Goal: Task Accomplishment & Management: Complete application form

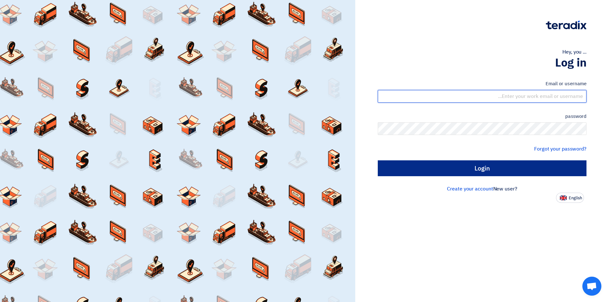
type input "[EMAIL_ADDRESS][DOMAIN_NAME]"
click at [491, 164] on input "Login" at bounding box center [482, 168] width 209 height 16
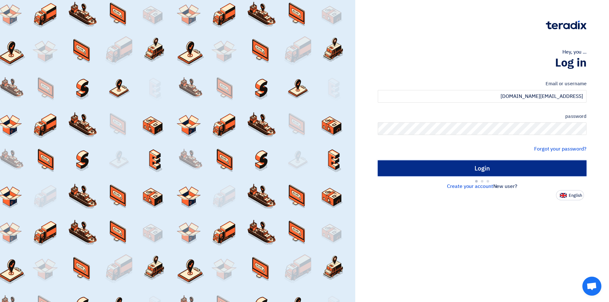
type input "Sign in"
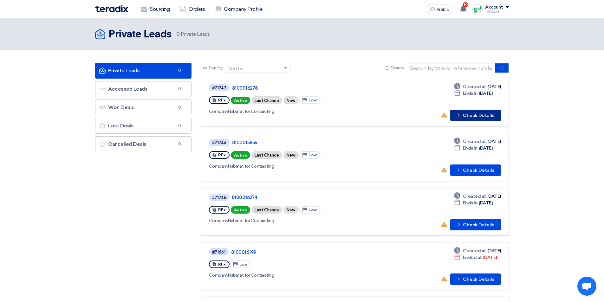
click at [478, 115] on font "Check Details" at bounding box center [478, 115] width 31 height 5
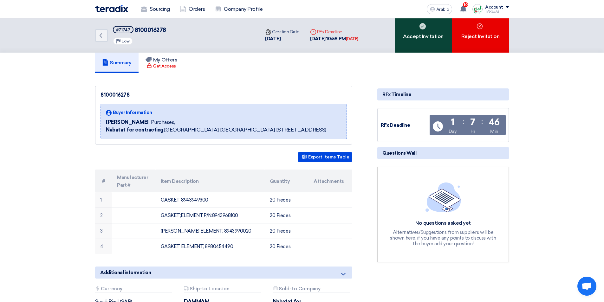
click at [416, 34] on font "Accept Invitation" at bounding box center [423, 36] width 41 height 6
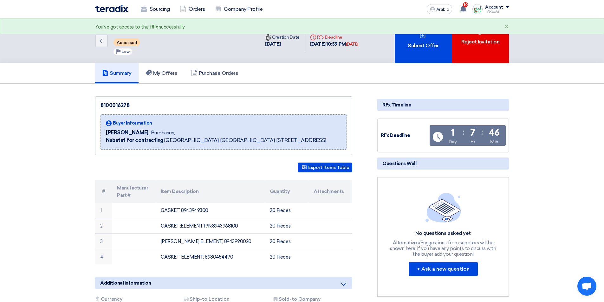
click at [415, 35] on div "Submit Offer" at bounding box center [423, 40] width 57 height 45
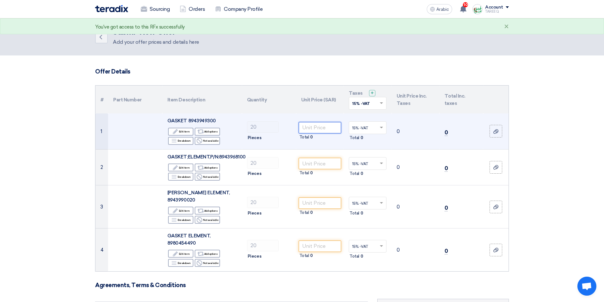
click at [306, 131] on input "number" at bounding box center [320, 127] width 43 height 11
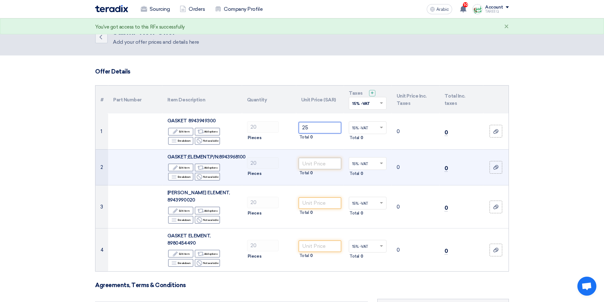
type input "25"
drag, startPoint x: 313, startPoint y: 164, endPoint x: 334, endPoint y: 157, distance: 22.3
click at [314, 164] on input "number" at bounding box center [320, 163] width 43 height 11
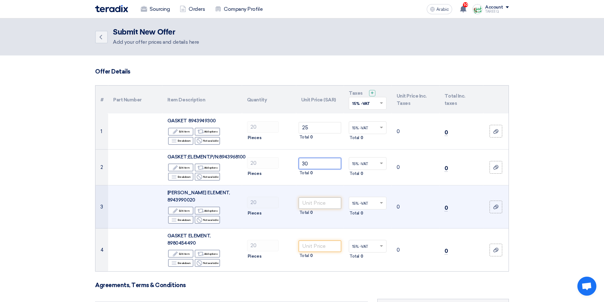
type input "30"
click at [324, 207] on input "number" at bounding box center [320, 203] width 43 height 11
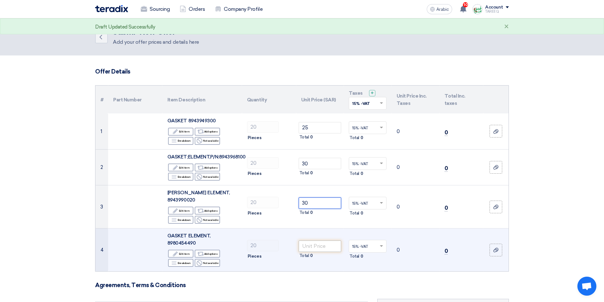
type input "30"
click at [324, 250] on input "number" at bounding box center [320, 246] width 43 height 11
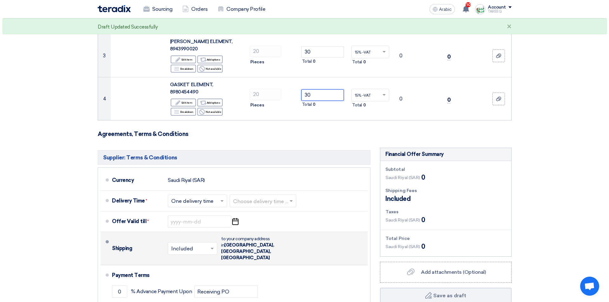
scroll to position [222, 0]
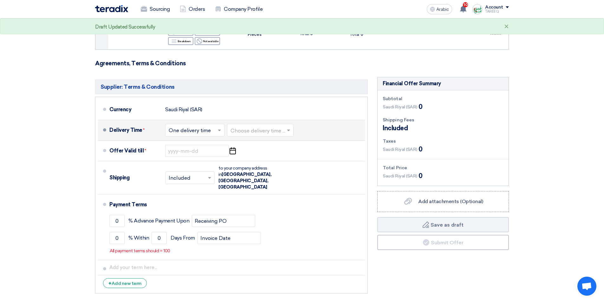
type input "30"
click at [263, 129] on input "text" at bounding box center [261, 131] width 60 height 9
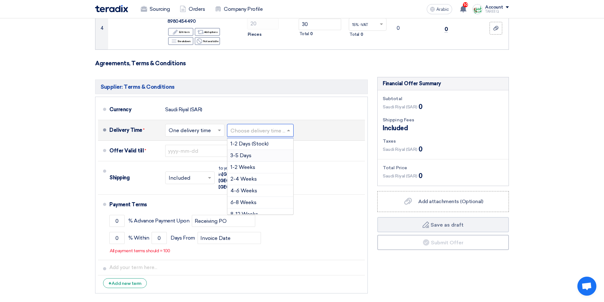
click at [247, 156] on font "3-5 Days" at bounding box center [241, 156] width 21 height 6
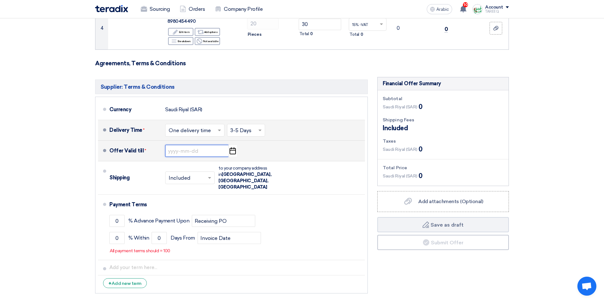
click at [193, 151] on input at bounding box center [196, 151] width 63 height 12
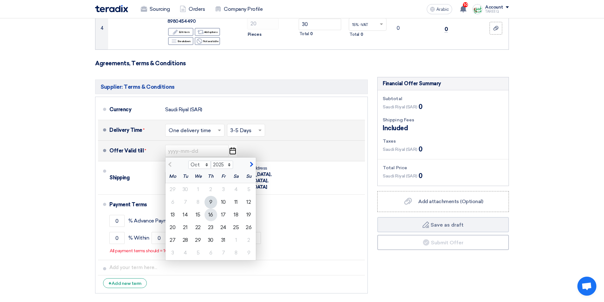
click at [214, 216] on div "16" at bounding box center [211, 215] width 13 height 13
type input "10/16/2025"
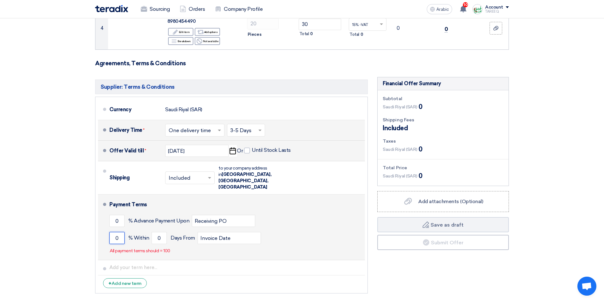
click at [112, 232] on input "0" at bounding box center [116, 238] width 15 height 12
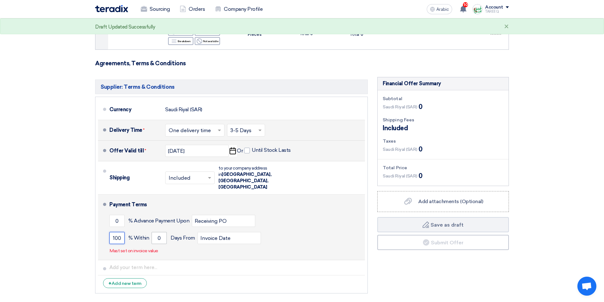
type input "100"
click at [156, 232] on input "0" at bounding box center [159, 238] width 15 height 12
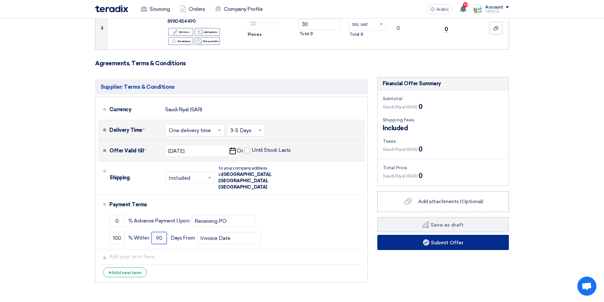
type input "90"
click at [458, 241] on font "Submit Offer" at bounding box center [447, 243] width 33 height 6
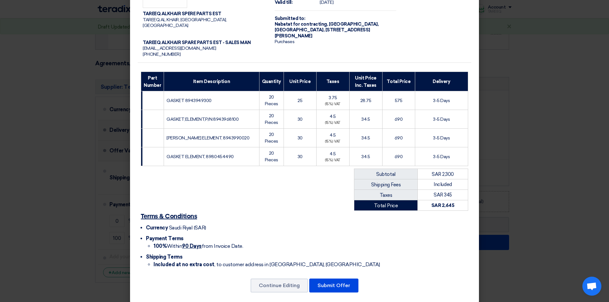
scroll to position [40, 0]
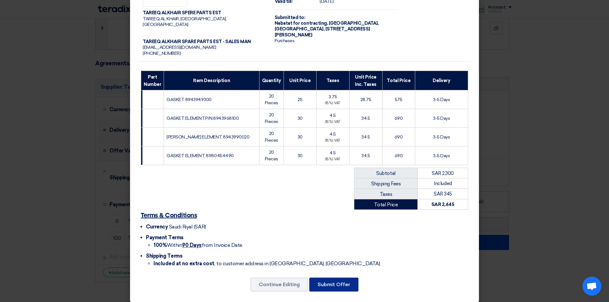
click at [321, 282] on font "Submit Offer" at bounding box center [333, 285] width 33 height 6
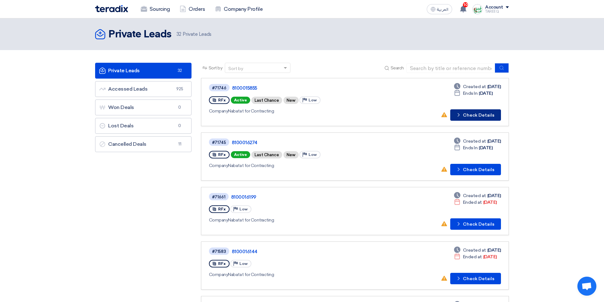
click at [476, 118] on button "Check details Check Details" at bounding box center [475, 114] width 51 height 11
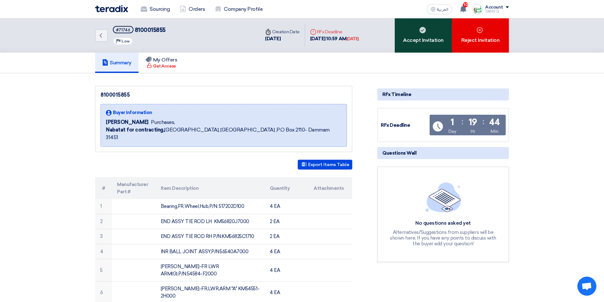
click at [426, 37] on div "Accept Invitation" at bounding box center [423, 35] width 57 height 34
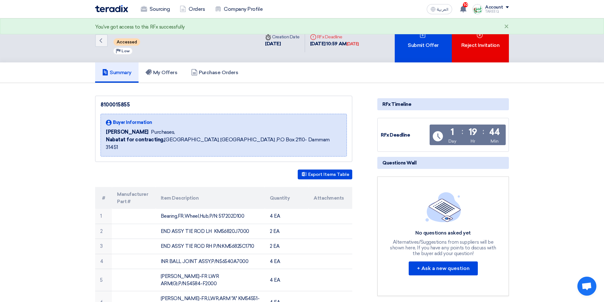
click at [426, 37] on div "Submit Offer" at bounding box center [423, 40] width 57 height 44
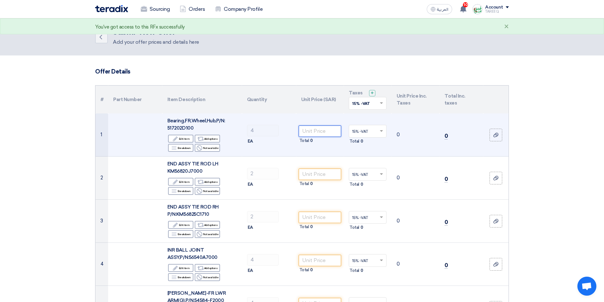
click at [329, 130] on input "number" at bounding box center [320, 131] width 43 height 11
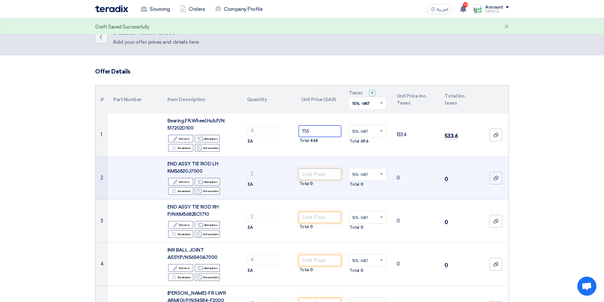
type input "116"
click at [316, 177] on input "number" at bounding box center [320, 174] width 43 height 11
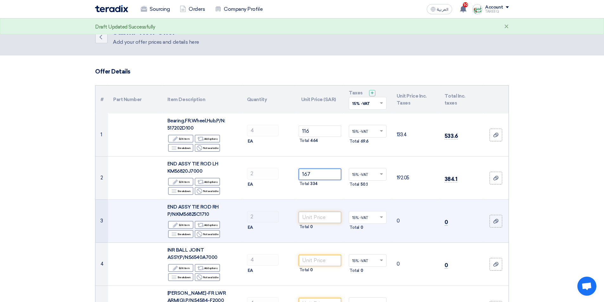
type input "167"
click at [318, 217] on input "number" at bounding box center [320, 217] width 43 height 11
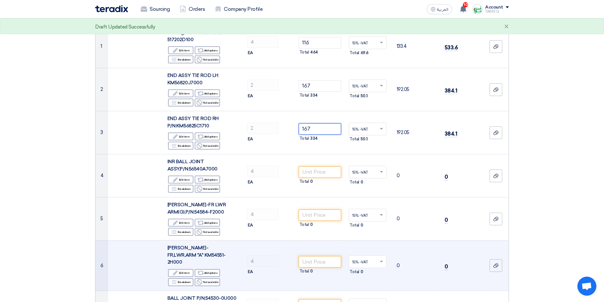
scroll to position [127, 0]
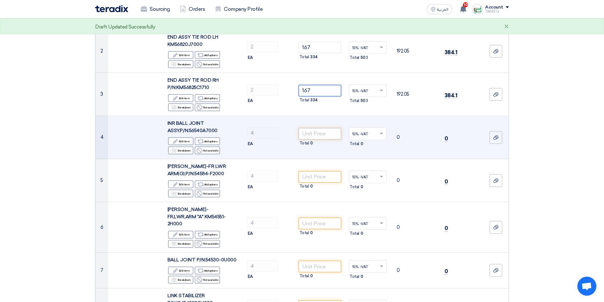
type input "167"
click at [312, 133] on input "number" at bounding box center [320, 133] width 43 height 11
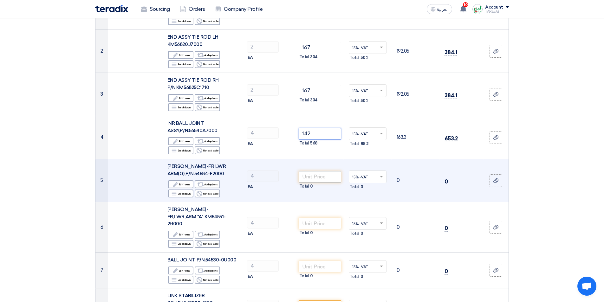
type input "142"
click at [315, 180] on input "number" at bounding box center [320, 176] width 43 height 11
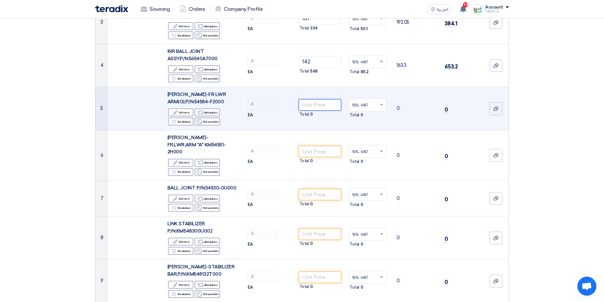
scroll to position [254, 0]
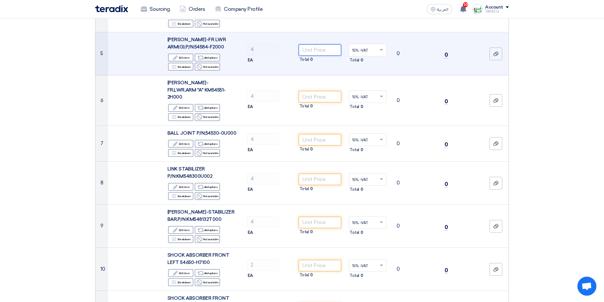
click at [313, 49] on input "number" at bounding box center [320, 49] width 43 height 11
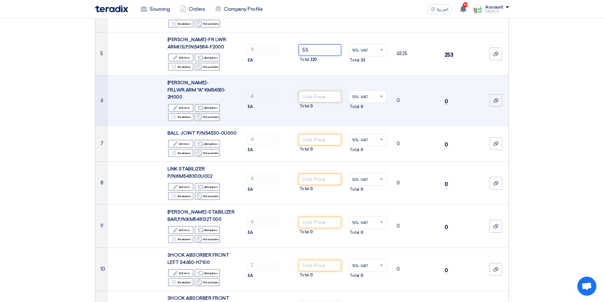
type input "55"
click at [316, 96] on input "number" at bounding box center [320, 96] width 43 height 11
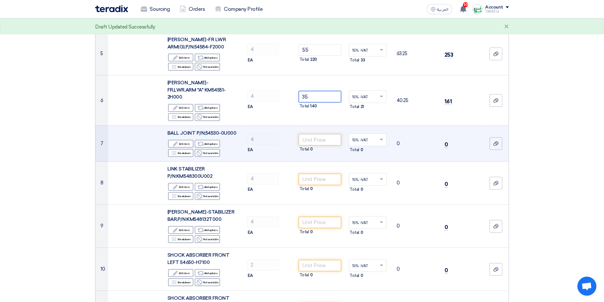
type input "35"
click at [316, 134] on input "number" at bounding box center [320, 139] width 43 height 11
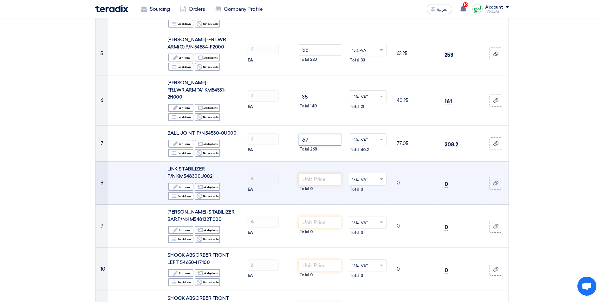
type input "67"
click at [318, 174] on input "number" at bounding box center [320, 179] width 43 height 11
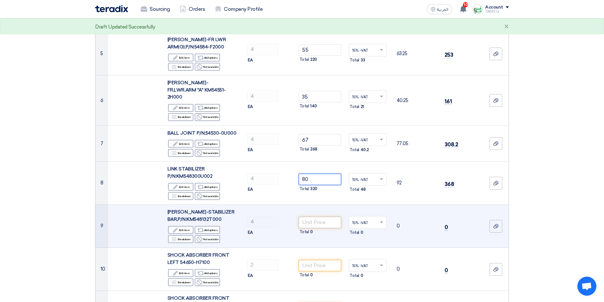
type input "80"
click at [318, 217] on input "number" at bounding box center [320, 222] width 43 height 11
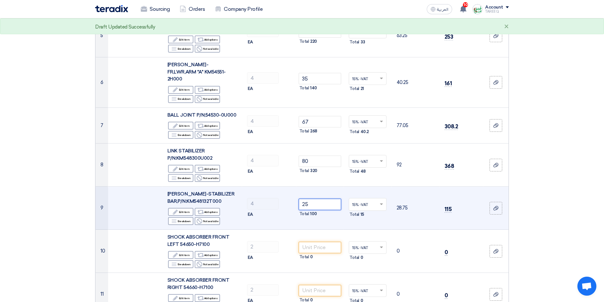
scroll to position [349, 0]
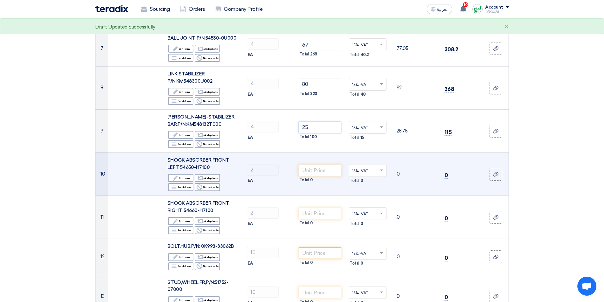
type input "25"
click at [318, 167] on input "number" at bounding box center [320, 170] width 43 height 11
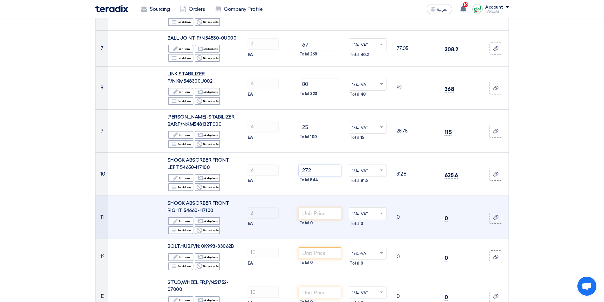
type input "272"
click at [319, 211] on input "number" at bounding box center [320, 213] width 43 height 11
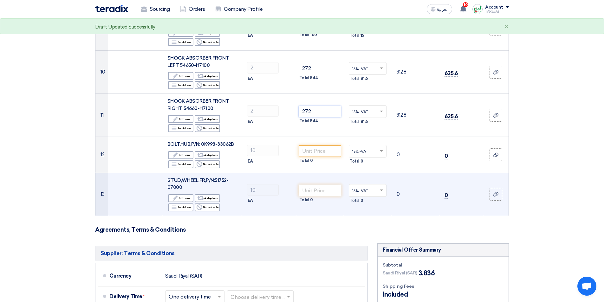
scroll to position [476, 0]
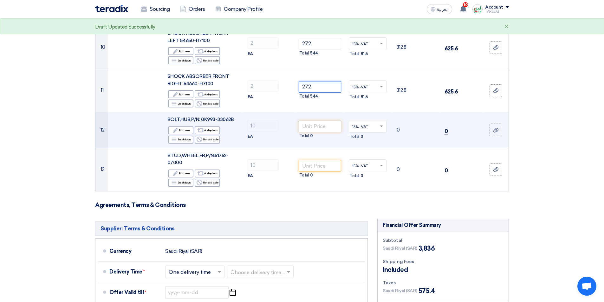
type input "272"
click at [312, 121] on input "number" at bounding box center [320, 126] width 43 height 11
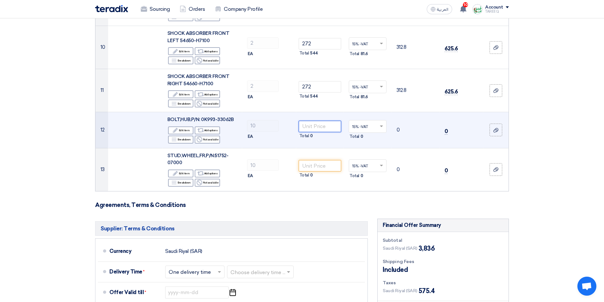
click at [317, 122] on input "number" at bounding box center [320, 126] width 43 height 11
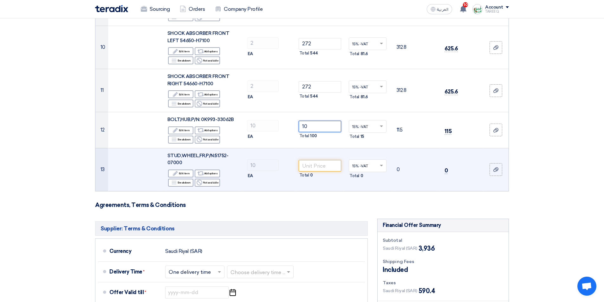
type input "10"
click at [320, 172] on div "Total 0" at bounding box center [320, 176] width 43 height 8
click at [321, 161] on input "number" at bounding box center [320, 165] width 43 height 11
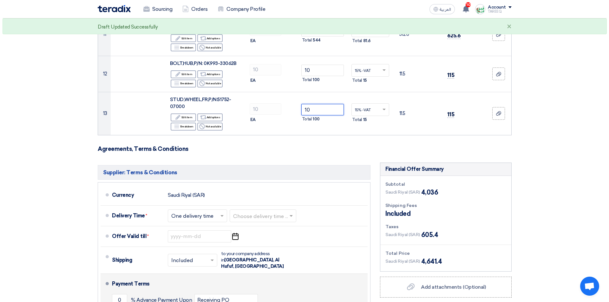
scroll to position [603, 0]
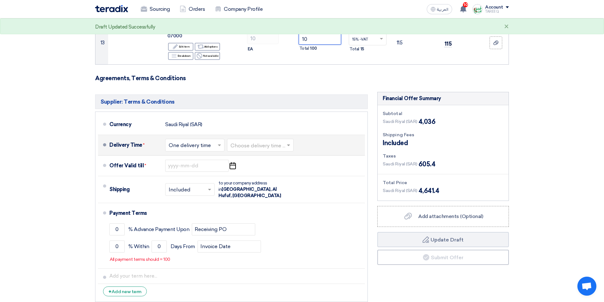
type input "10"
click at [261, 141] on input "text" at bounding box center [261, 145] width 60 height 9
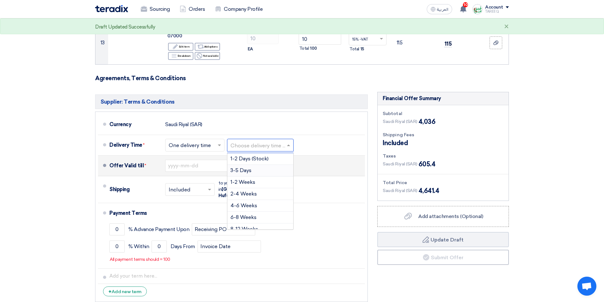
drag, startPoint x: 238, startPoint y: 167, endPoint x: 244, endPoint y: 164, distance: 6.0
click at [238, 166] on div "3-5 Days" at bounding box center [260, 171] width 66 height 12
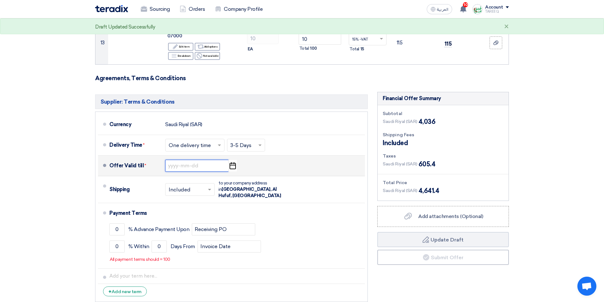
click at [186, 160] on input at bounding box center [196, 166] width 63 height 12
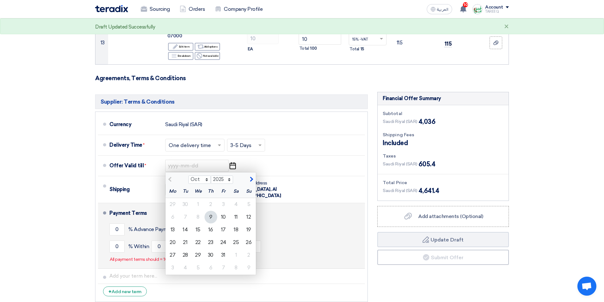
click at [212, 225] on div "16" at bounding box center [211, 230] width 13 height 13
type input "10/16/2025"
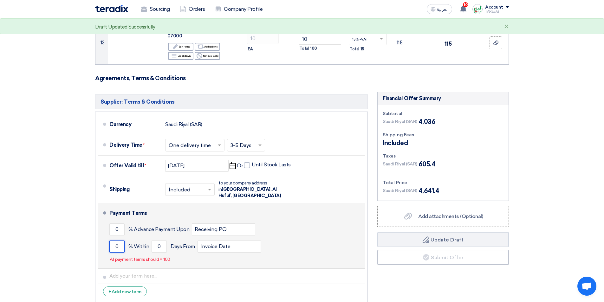
click at [115, 241] on input "0" at bounding box center [116, 247] width 15 height 12
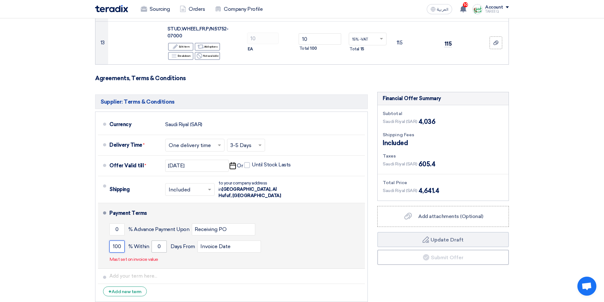
type input "100"
drag, startPoint x: 154, startPoint y: 232, endPoint x: 210, endPoint y: 226, distance: 56.2
click at [153, 241] on input "0" at bounding box center [159, 247] width 15 height 12
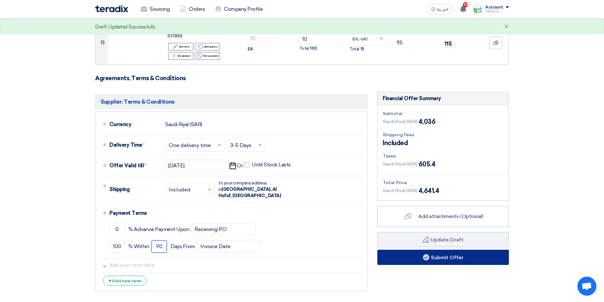
type input "90"
click at [430, 251] on button "Submit Offer" at bounding box center [443, 257] width 132 height 15
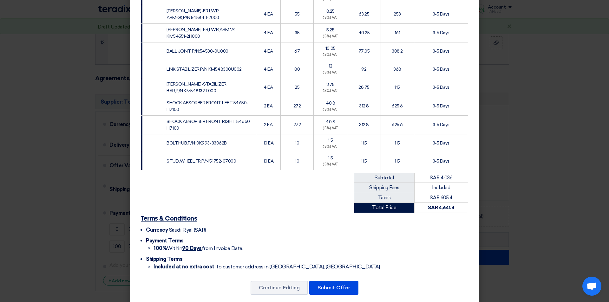
scroll to position [197, 0]
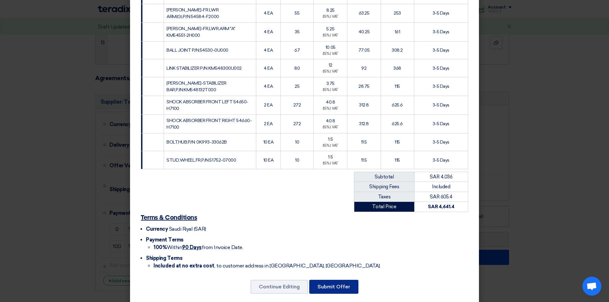
click at [338, 280] on button "Submit Offer" at bounding box center [333, 287] width 49 height 14
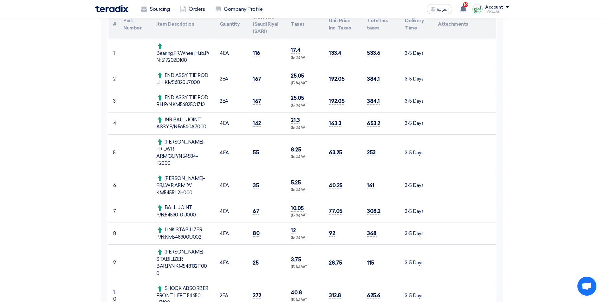
scroll to position [285, 0]
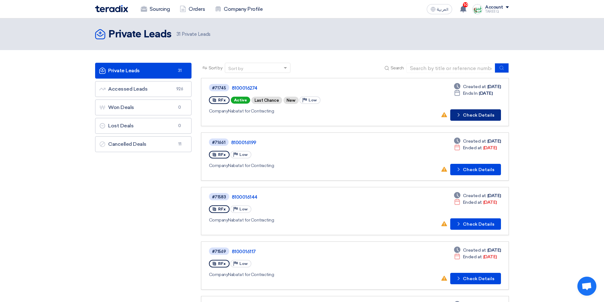
click at [465, 118] on button "Check details Check Details" at bounding box center [475, 114] width 51 height 11
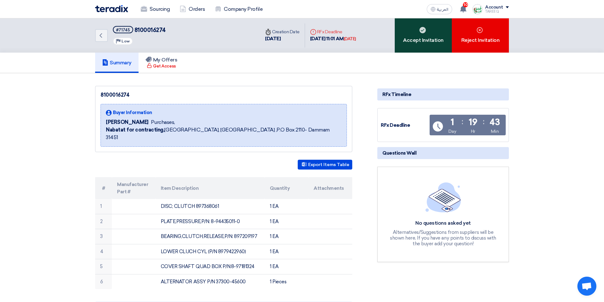
click at [416, 32] on div "Accept Invitation" at bounding box center [423, 35] width 57 height 34
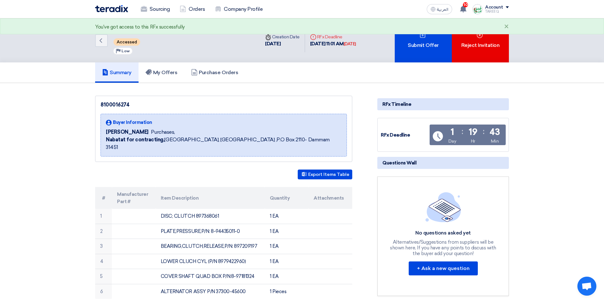
click at [413, 41] on div "Submit Offer" at bounding box center [423, 40] width 57 height 44
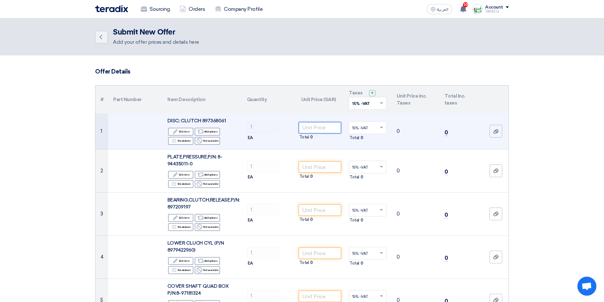
click at [317, 129] on input "number" at bounding box center [320, 127] width 43 height 11
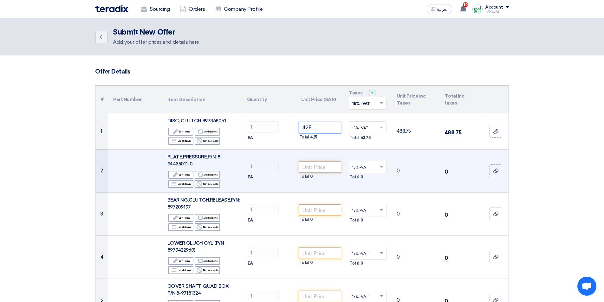
scroll to position [63, 0]
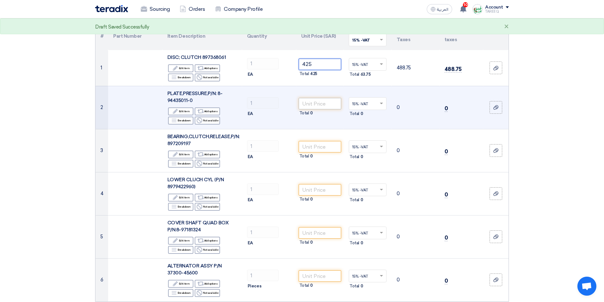
type input "425"
click at [320, 102] on input "number" at bounding box center [320, 103] width 43 height 11
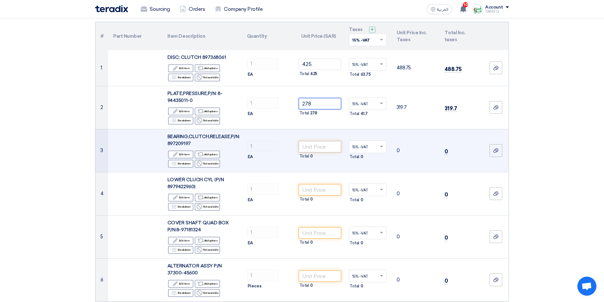
type input "278"
click at [311, 148] on input "number" at bounding box center [320, 146] width 43 height 11
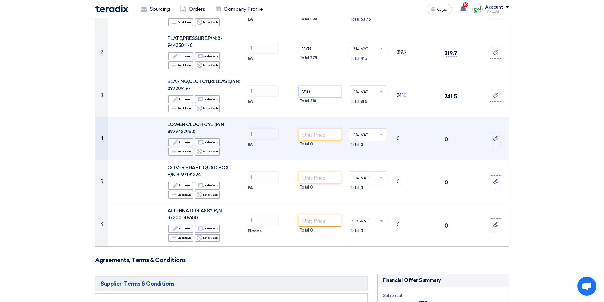
scroll to position [127, 0]
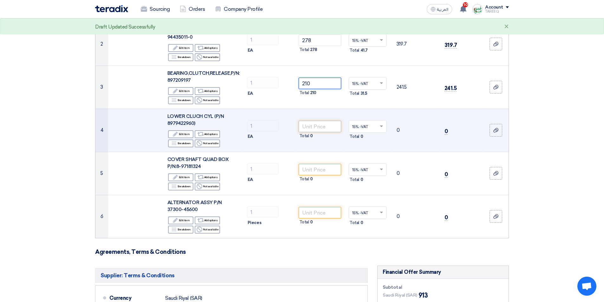
type input "210"
click at [310, 128] on input "number" at bounding box center [320, 126] width 43 height 11
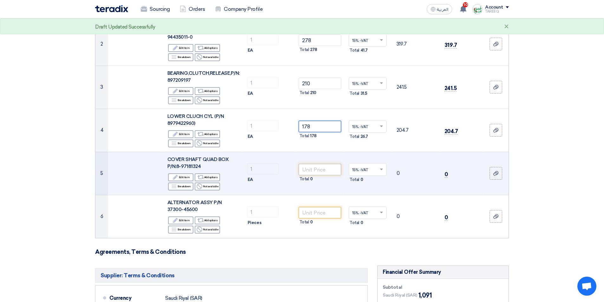
type input "178"
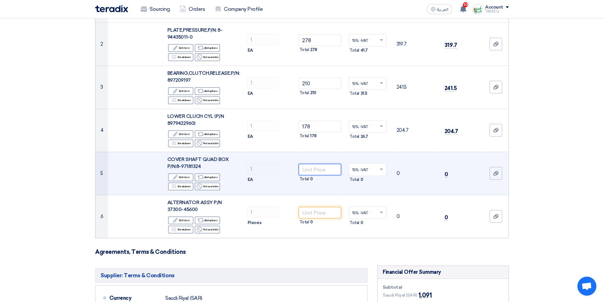
click at [308, 168] on input "number" at bounding box center [320, 169] width 43 height 11
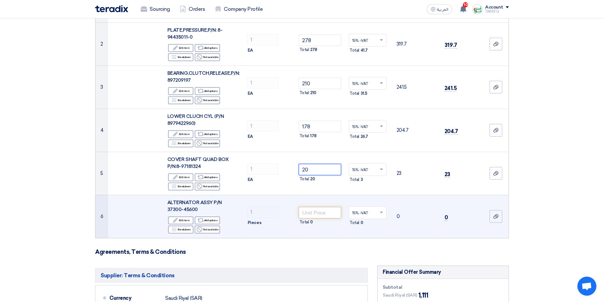
type input "20"
click at [312, 214] on input "number" at bounding box center [320, 212] width 43 height 11
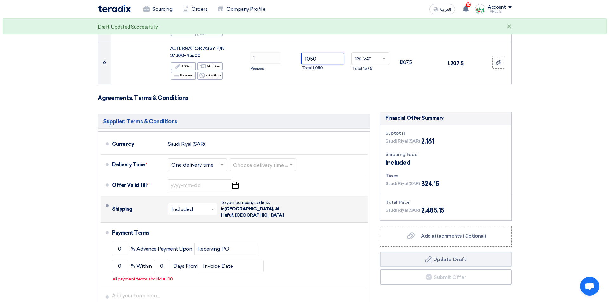
scroll to position [317, 0]
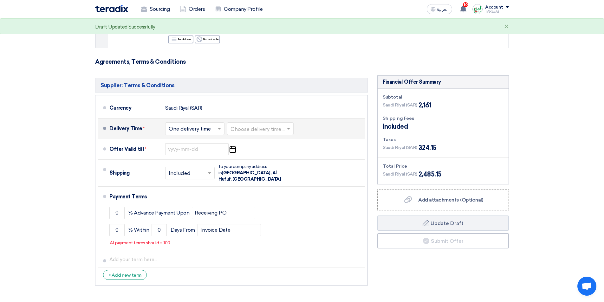
type input "1050"
click at [259, 129] on input "text" at bounding box center [261, 129] width 60 height 9
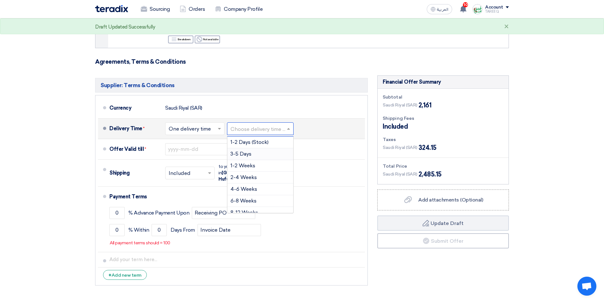
click at [245, 154] on span "3-5 Days" at bounding box center [241, 154] width 21 height 6
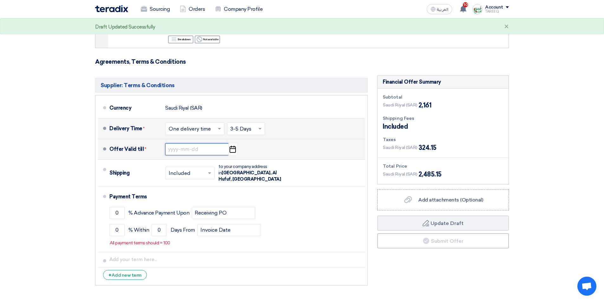
click at [182, 149] on input at bounding box center [196, 149] width 63 height 12
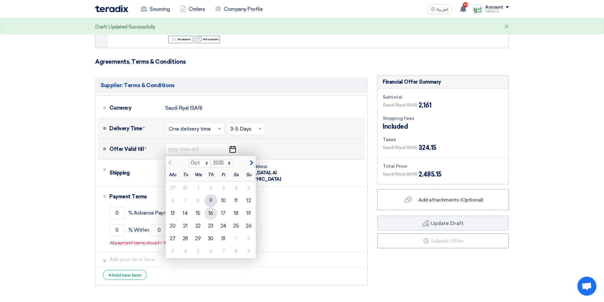
click at [209, 214] on div "16" at bounding box center [211, 213] width 13 height 13
type input "10/16/2025"
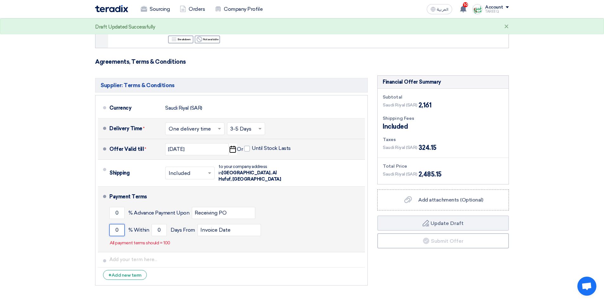
drag, startPoint x: 114, startPoint y: 223, endPoint x: 148, endPoint y: 213, distance: 35.8
click at [114, 224] on input "0" at bounding box center [116, 230] width 15 height 12
type input "100"
click at [155, 224] on input "0" at bounding box center [159, 230] width 15 height 12
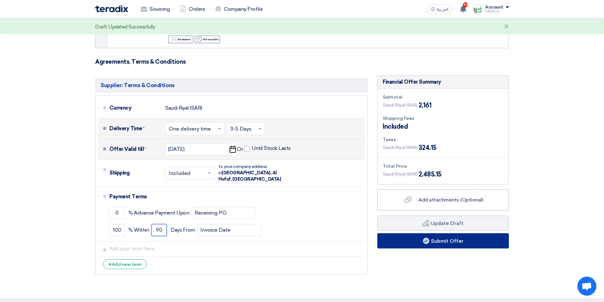
type input "90"
click at [406, 244] on button "Submit Offer" at bounding box center [443, 240] width 132 height 15
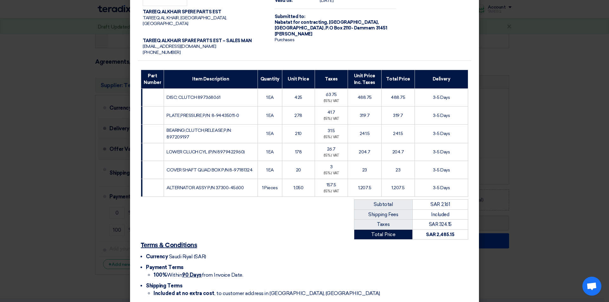
scroll to position [70, 0]
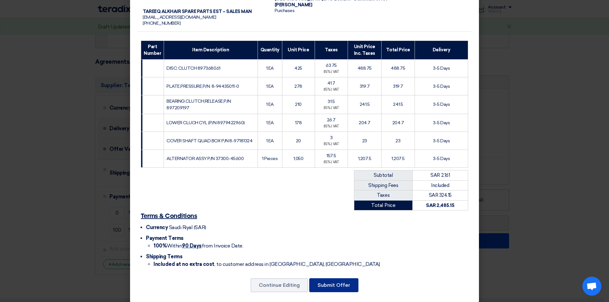
click at [343, 279] on button "Submit Offer" at bounding box center [333, 285] width 49 height 14
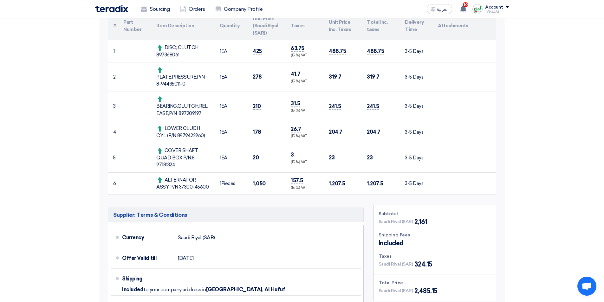
scroll to position [159, 0]
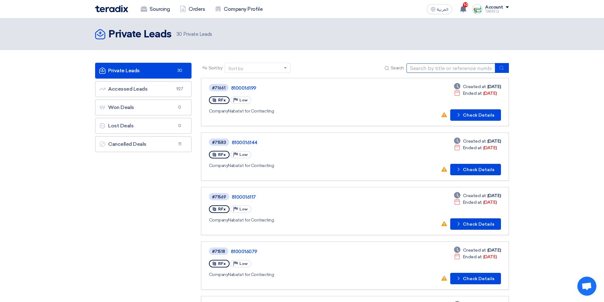
click at [434, 68] on input at bounding box center [451, 68] width 89 height 10
type input "71746"
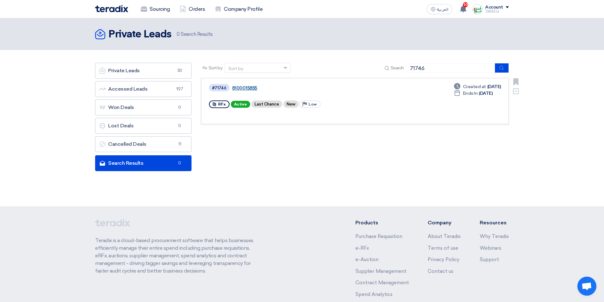
click at [241, 88] on link "8100015855" at bounding box center [311, 88] width 159 height 6
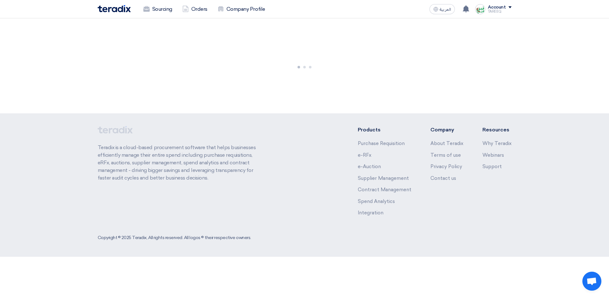
click at [241, 88] on div at bounding box center [304, 65] width 609 height 95
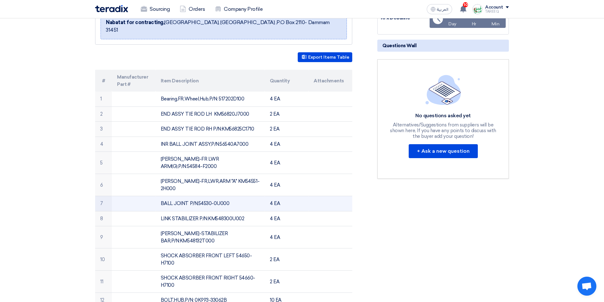
scroll to position [159, 0]
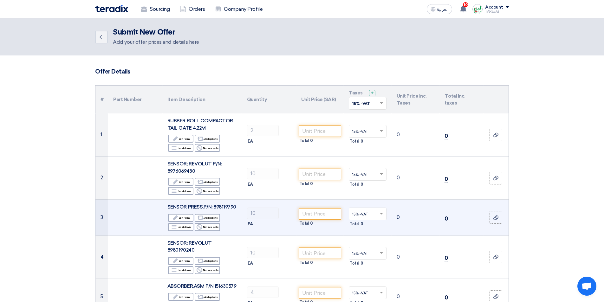
click at [230, 207] on span "SENSOR PRESS,P/N: 898119790" at bounding box center [201, 207] width 69 height 6
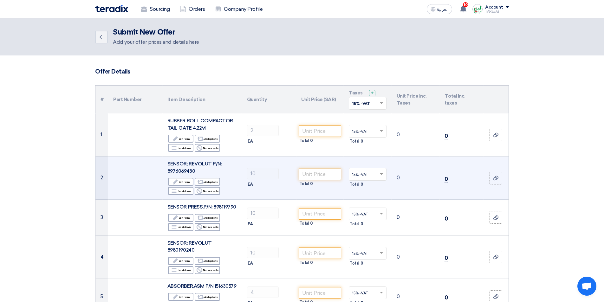
click at [187, 172] on span "SENSOR; REVOLUT P/N: 8976069430" at bounding box center [194, 167] width 54 height 13
copy span "8976069430"
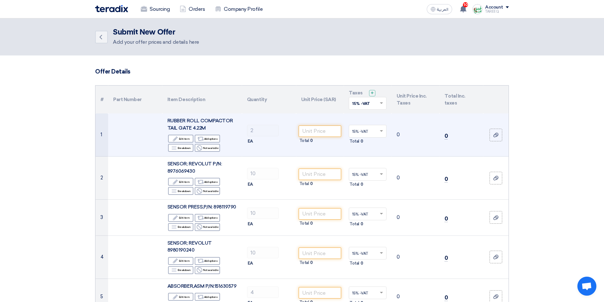
click at [198, 128] on span "RUBBER ROLL COMPACTOR TAIL GATE 4.22M" at bounding box center [200, 124] width 66 height 13
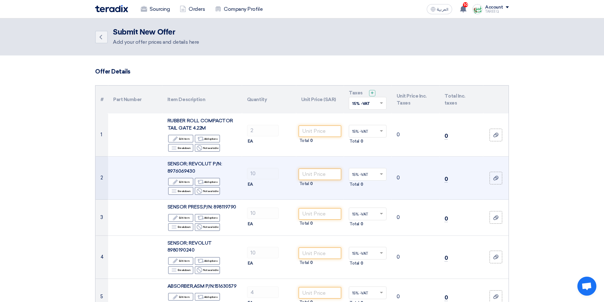
click at [187, 171] on span "SENSOR; REVOLUT P/N: 8976069430" at bounding box center [194, 167] width 54 height 13
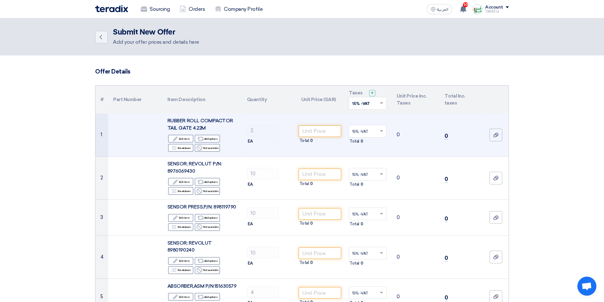
click at [192, 119] on span "RUBBER ROLL COMPACTOR TAIL GATE 4.22M" at bounding box center [200, 124] width 66 height 13
copy td "RUBBER ROLL COMPACTOR TAIL GATE 4.22M"
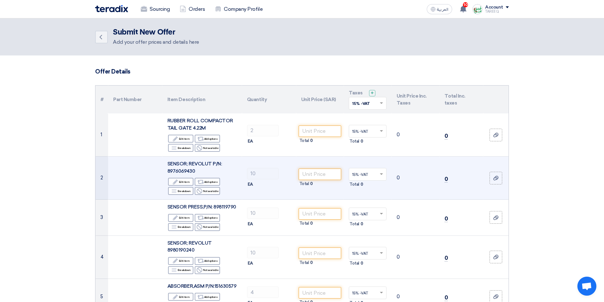
click at [182, 172] on span "SENSOR; REVOLUT P/N: 8976069430" at bounding box center [194, 167] width 54 height 13
copy span "8976069430"
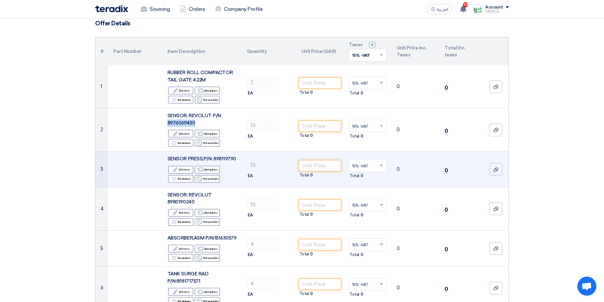
scroll to position [63, 0]
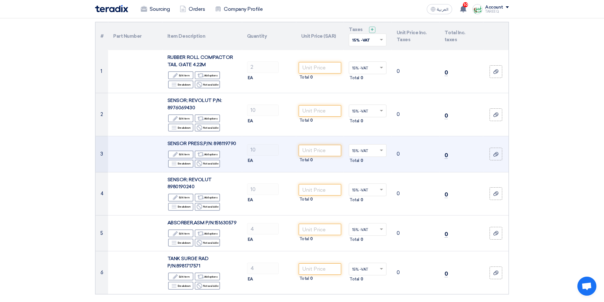
click at [230, 142] on span "SENSOR PRESS,P/N: 898119790" at bounding box center [201, 144] width 69 height 6
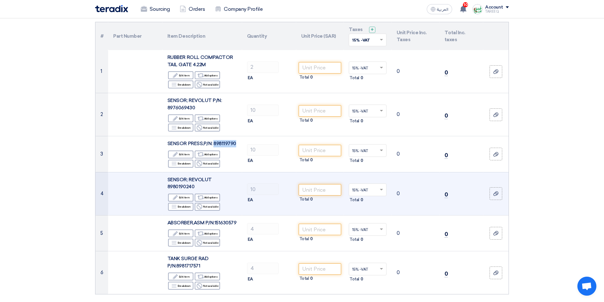
copy span "898119790"
click at [182, 187] on span "SENSOR; REVOLUT 8980190240" at bounding box center [189, 183] width 44 height 13
copy span "8980190240"
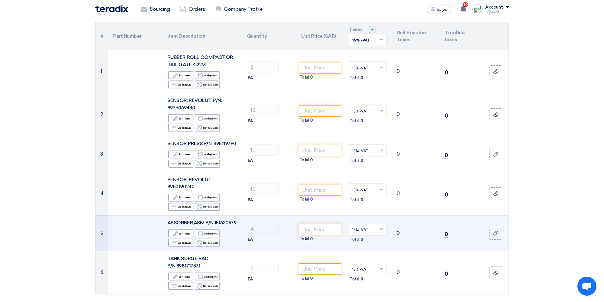
click at [228, 223] on span "ABSORBER,ASM P/N:151630579" at bounding box center [201, 223] width 69 height 6
copy span "151630579"
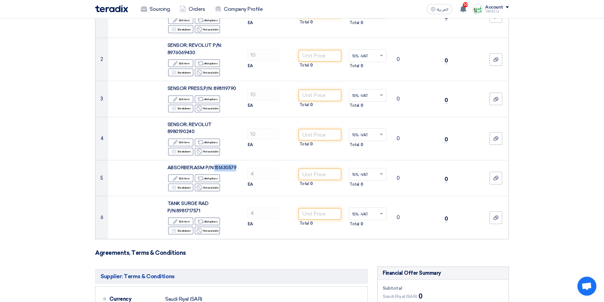
scroll to position [127, 0]
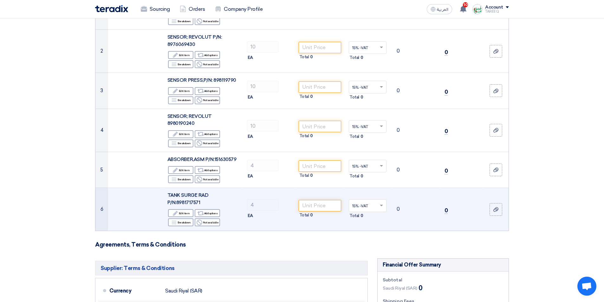
click at [192, 203] on span "TANK SURGE RAD P/N:8981717571" at bounding box center [187, 198] width 41 height 13
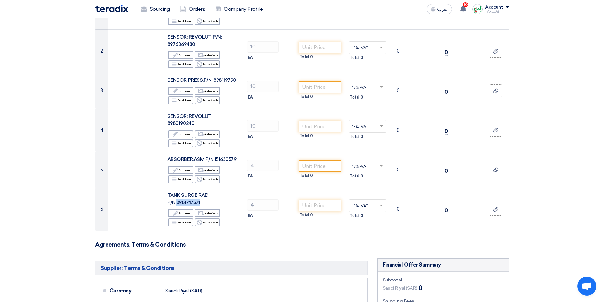
copy span "8981717571"
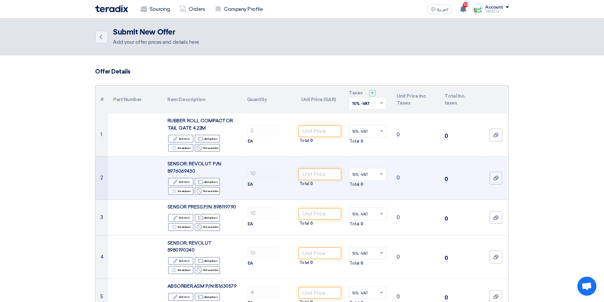
click at [183, 171] on span "SENSOR; REVOLUT P/N: 8976069430" at bounding box center [194, 167] width 54 height 13
click at [182, 171] on span "SENSOR; REVOLUT P/N: 8976069430" at bounding box center [194, 167] width 54 height 13
copy span "8976069430"
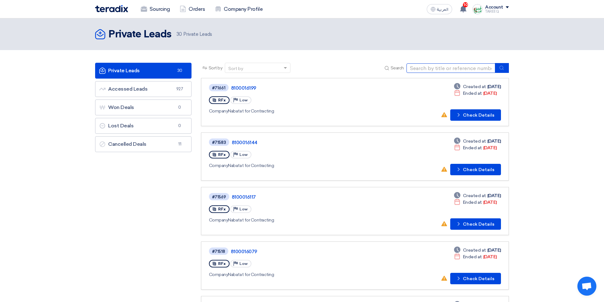
click at [417, 69] on input at bounding box center [451, 68] width 89 height 10
type input "16251"
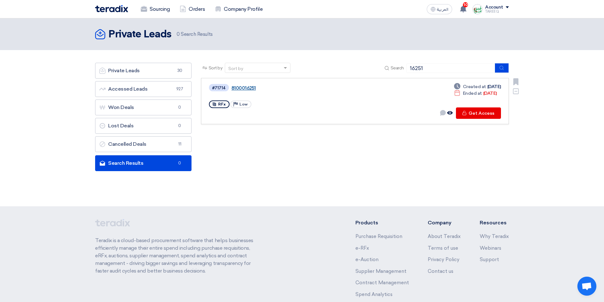
click at [238, 88] on link "8100016251" at bounding box center [311, 88] width 159 height 6
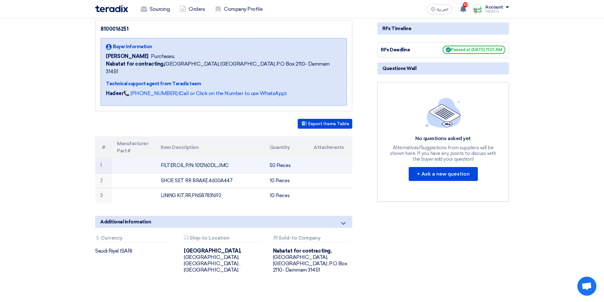
scroll to position [95, 0]
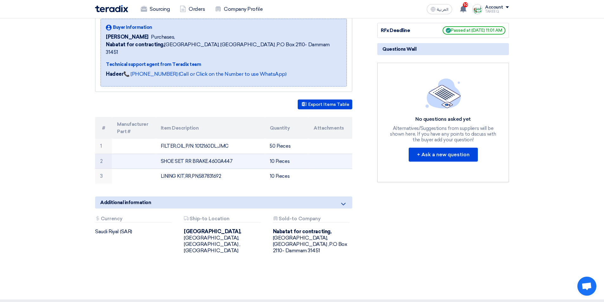
click at [224, 154] on td "SHOE SET RR BRAKE.4600A447" at bounding box center [210, 161] width 109 height 15
click at [248, 154] on td "SHOE SET RR BRAKE.4600A447" at bounding box center [210, 161] width 109 height 15
click at [246, 154] on td "SHOE SET RR BRAKE.4600A447" at bounding box center [210, 161] width 109 height 15
click at [225, 155] on td "SHOE SET RR BRAKE.4600A447" at bounding box center [210, 161] width 109 height 15
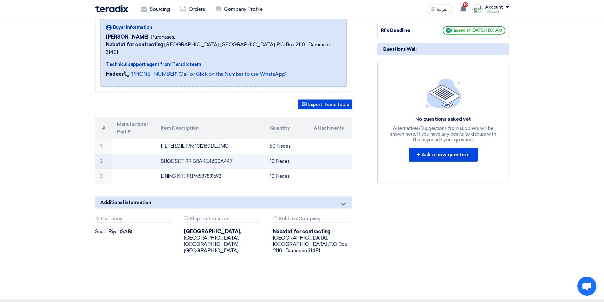
click at [225, 155] on td "SHOE SET RR BRAKE.4600A447" at bounding box center [210, 161] width 109 height 15
copy td "4600A447"
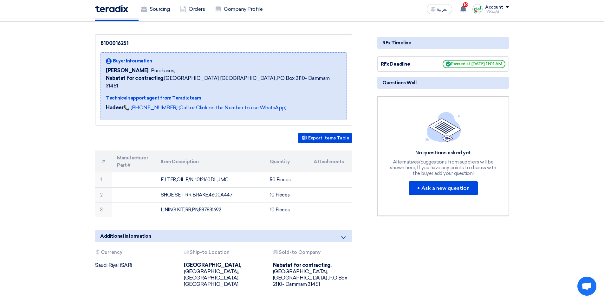
scroll to position [0, 0]
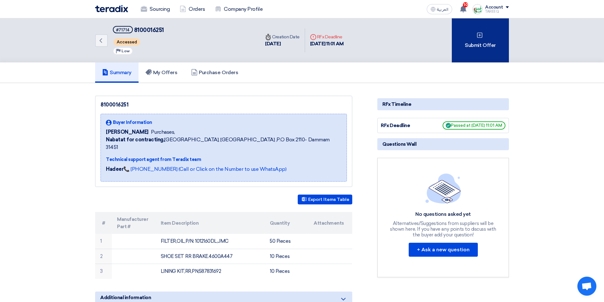
click at [484, 37] on div "Submit Offer" at bounding box center [480, 40] width 57 height 44
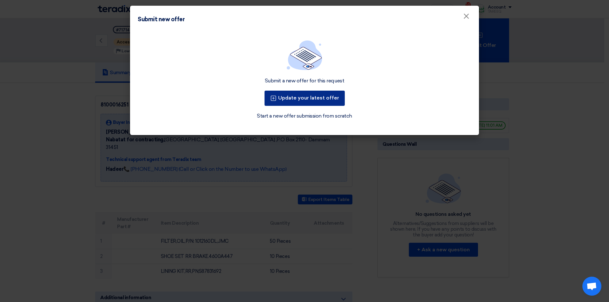
click at [337, 97] on button "Update your latest offer" at bounding box center [304, 98] width 80 height 15
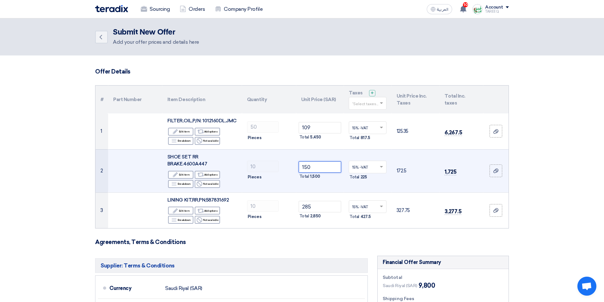
click at [329, 166] on input "150" at bounding box center [320, 166] width 43 height 11
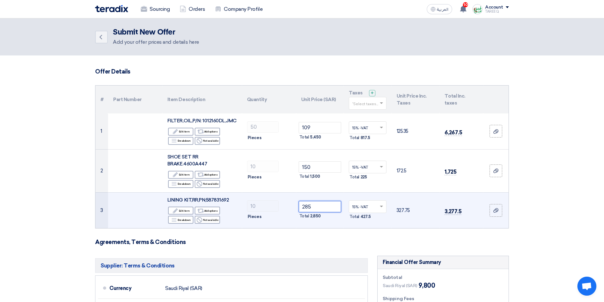
click at [327, 207] on input "285" at bounding box center [320, 206] width 43 height 11
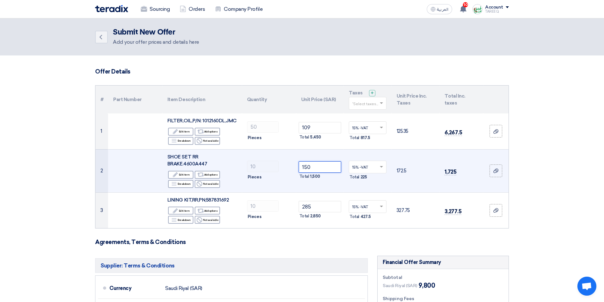
drag, startPoint x: 323, startPoint y: 165, endPoint x: 274, endPoint y: 176, distance: 50.3
click at [274, 176] on tr "2 SHOE SET RR BRAKE.4600A447 Edit Edit item Alternative Add options Breakdown R…" at bounding box center [301, 170] width 413 height 43
click at [332, 166] on input "150" at bounding box center [320, 166] width 43 height 11
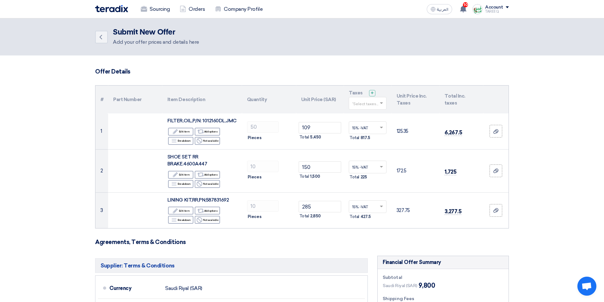
click at [304, 249] on form "Offer Details # Part Number Item Description Quantity Unit Price (SAR) Taxes + …" at bounding box center [302, 266] width 414 height 397
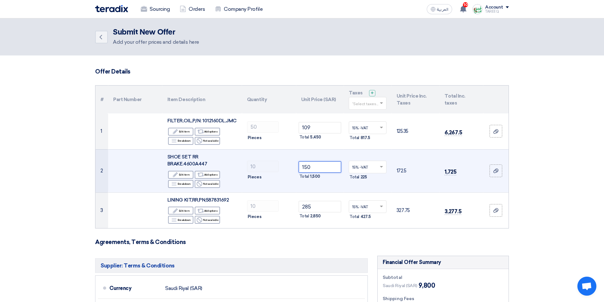
click at [330, 168] on input "150" at bounding box center [320, 166] width 43 height 11
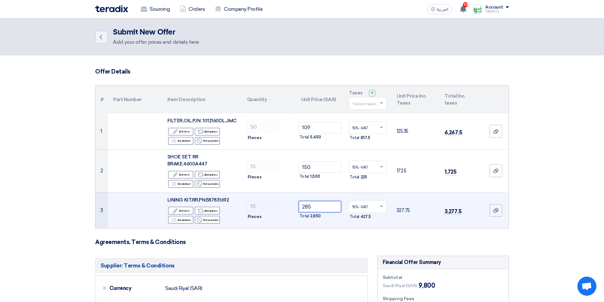
click at [319, 205] on input "285" at bounding box center [320, 206] width 43 height 11
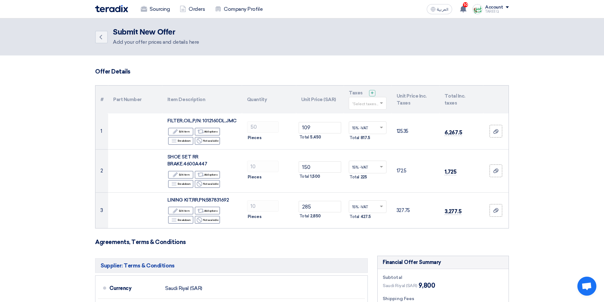
click at [283, 254] on form "Offer Details # Part Number Item Description Quantity Unit Price (SAR) Taxes + …" at bounding box center [302, 266] width 414 height 397
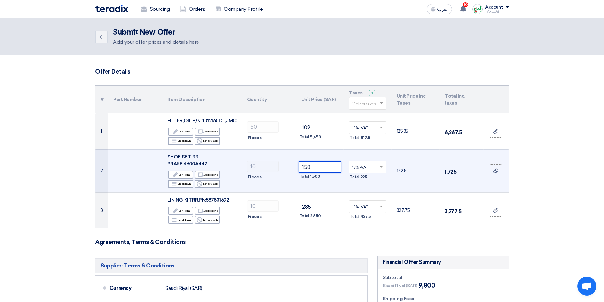
click at [317, 168] on input "150" at bounding box center [320, 166] width 43 height 11
type input "1"
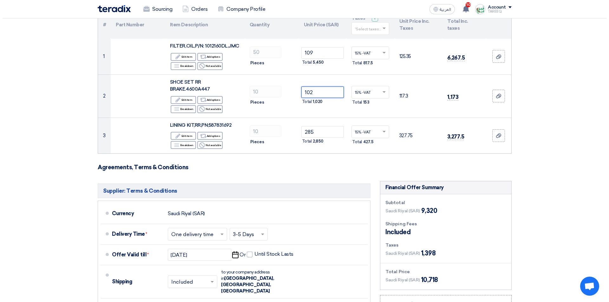
scroll to position [127, 0]
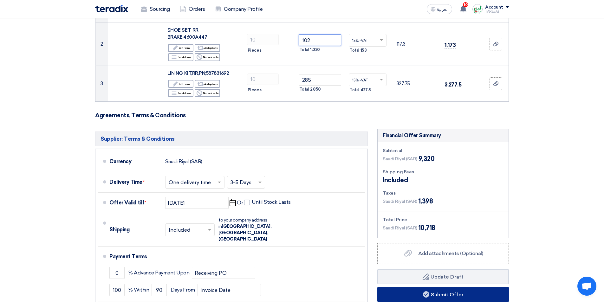
type input "102"
click at [416, 297] on button "Submit Offer" at bounding box center [443, 294] width 132 height 15
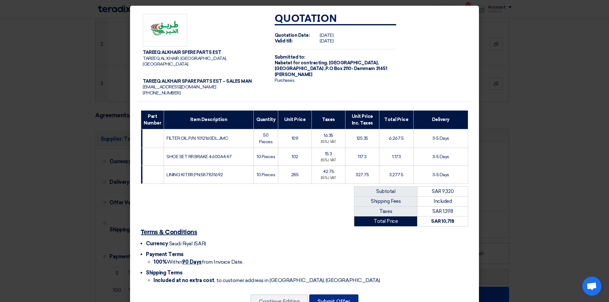
click at [325, 295] on button "Submit Offer" at bounding box center [333, 302] width 49 height 14
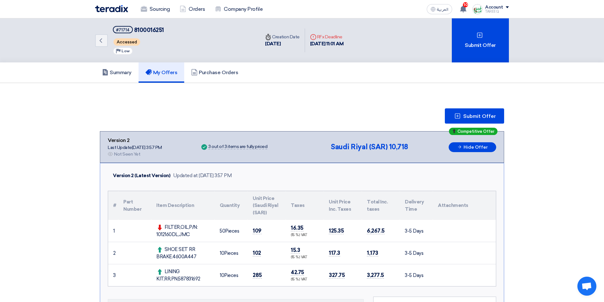
click at [166, 236] on div "FILTER,OIL,P/N: 1012160DL,JMC" at bounding box center [182, 231] width 53 height 14
copy div "1012160DL"
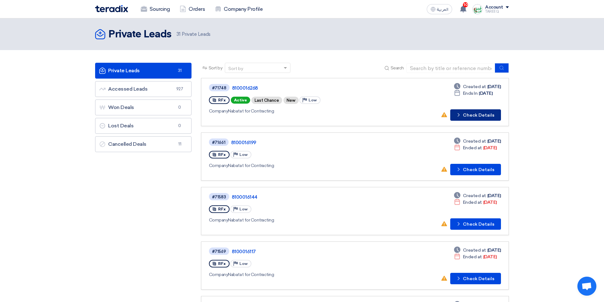
click at [470, 116] on button "Check details Check Details" at bounding box center [475, 114] width 51 height 11
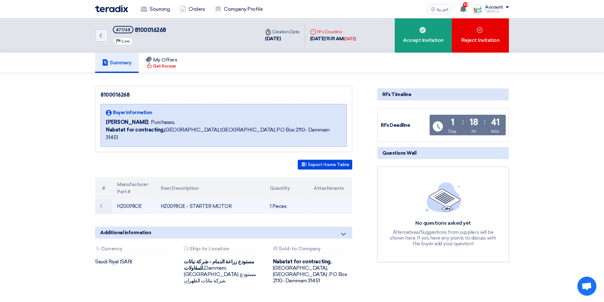
click at [132, 199] on td "HZ0098OE" at bounding box center [134, 206] width 44 height 15
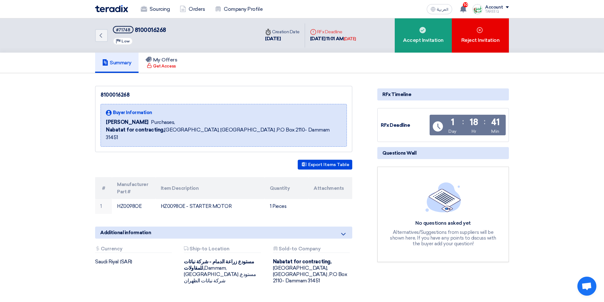
copy td "HZ0098OE"
